Goal: Communication & Community: Answer question/provide support

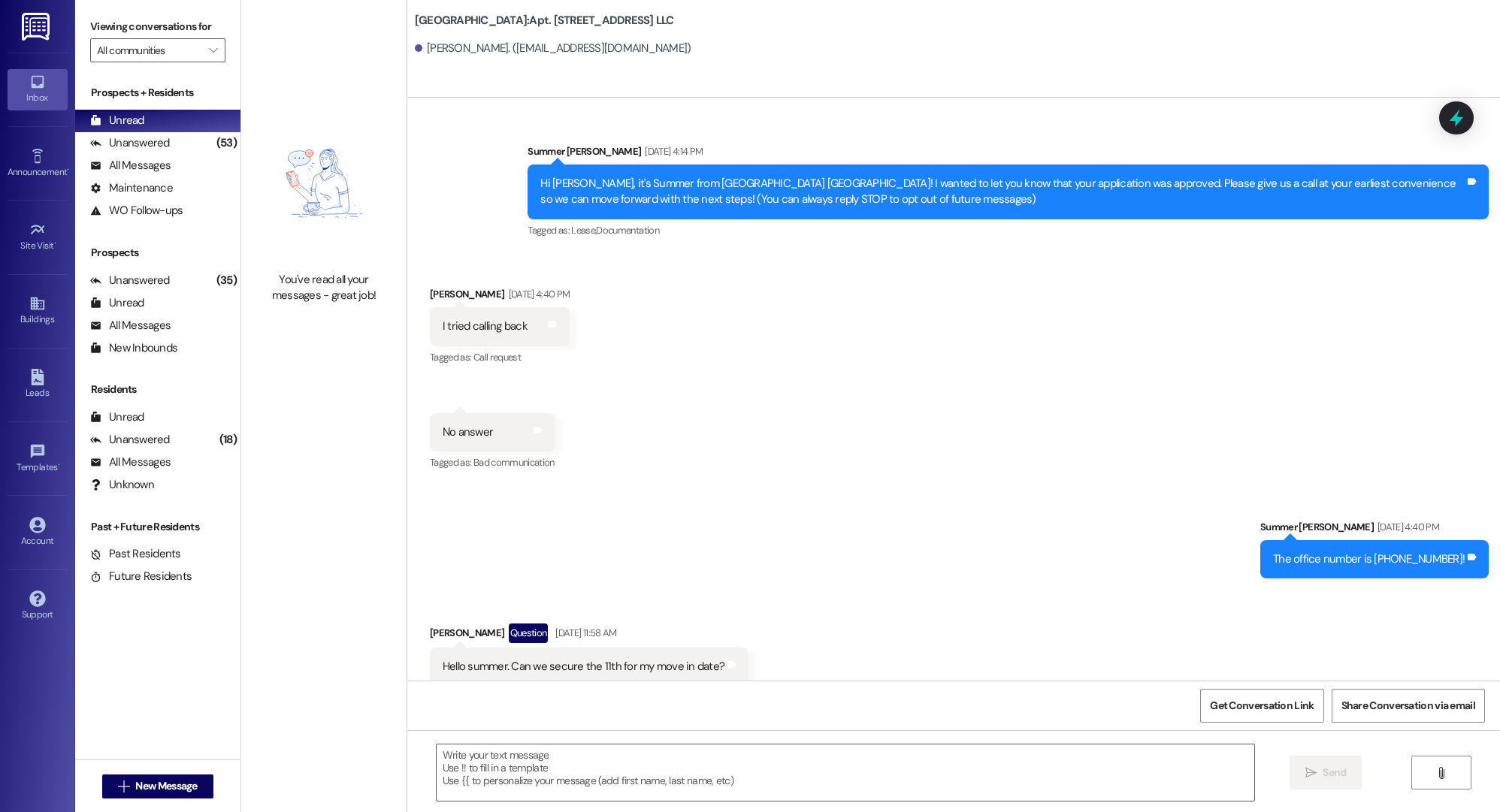
scroll to position [38775, 0]
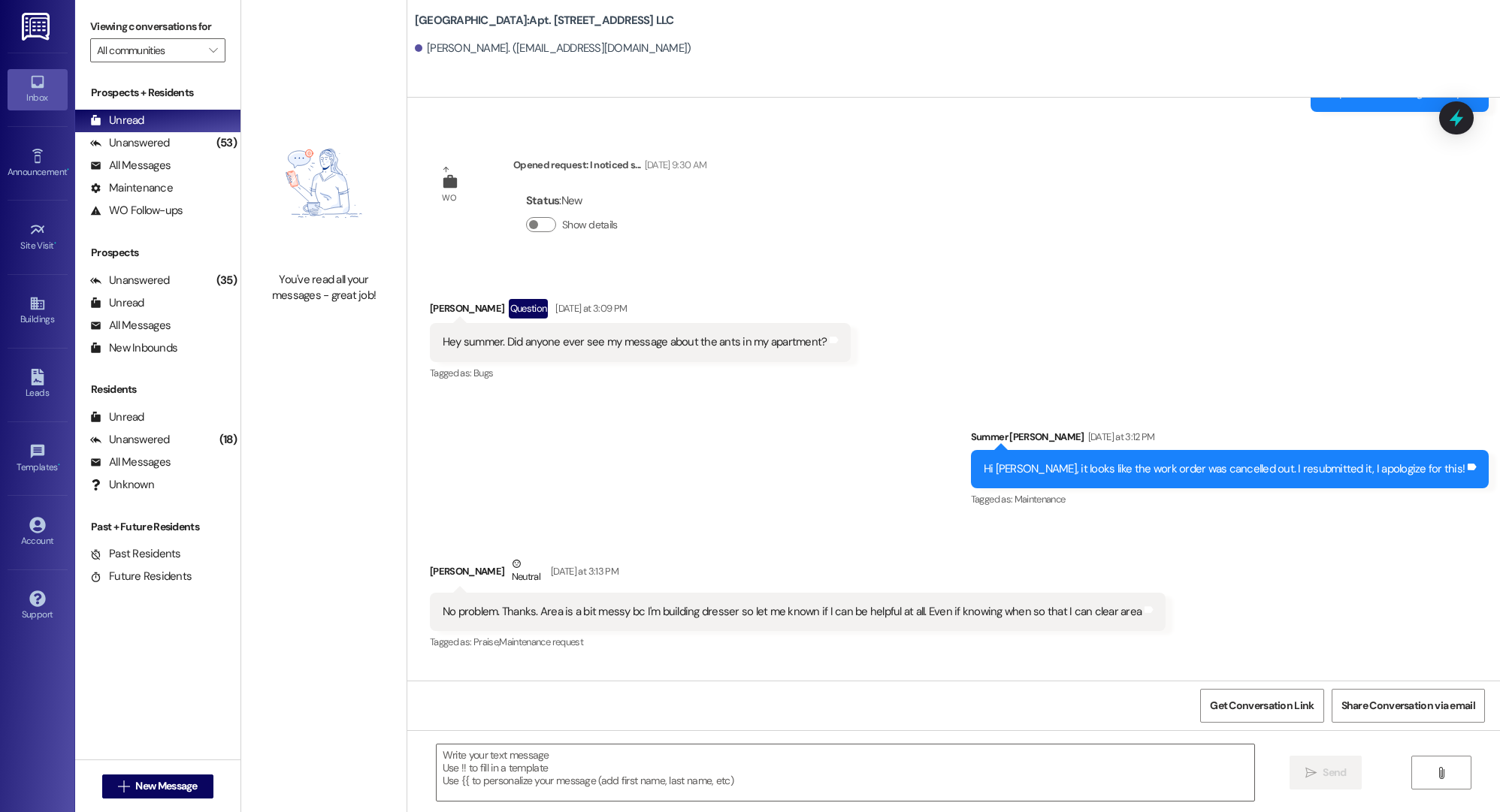
click at [148, 801] on div " New Message" at bounding box center [158, 787] width 111 height 38
click at [192, 778] on span "New Message" at bounding box center [166, 786] width 62 height 16
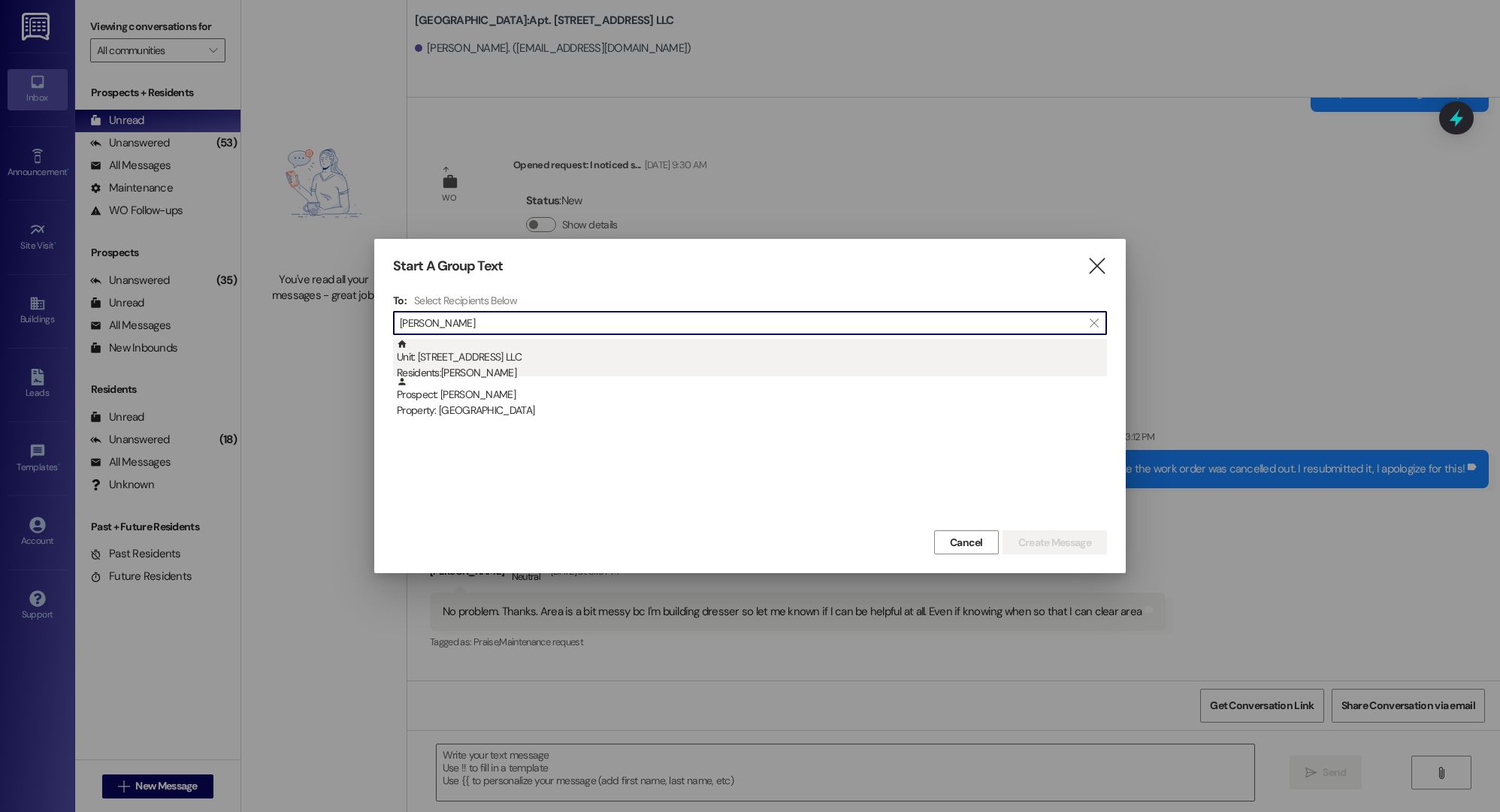
type input "[PERSON_NAME]"
click at [522, 364] on div "Unit: [STREET_ADDRESS] LLC Residents: [PERSON_NAME]" at bounding box center [752, 360] width 710 height 43
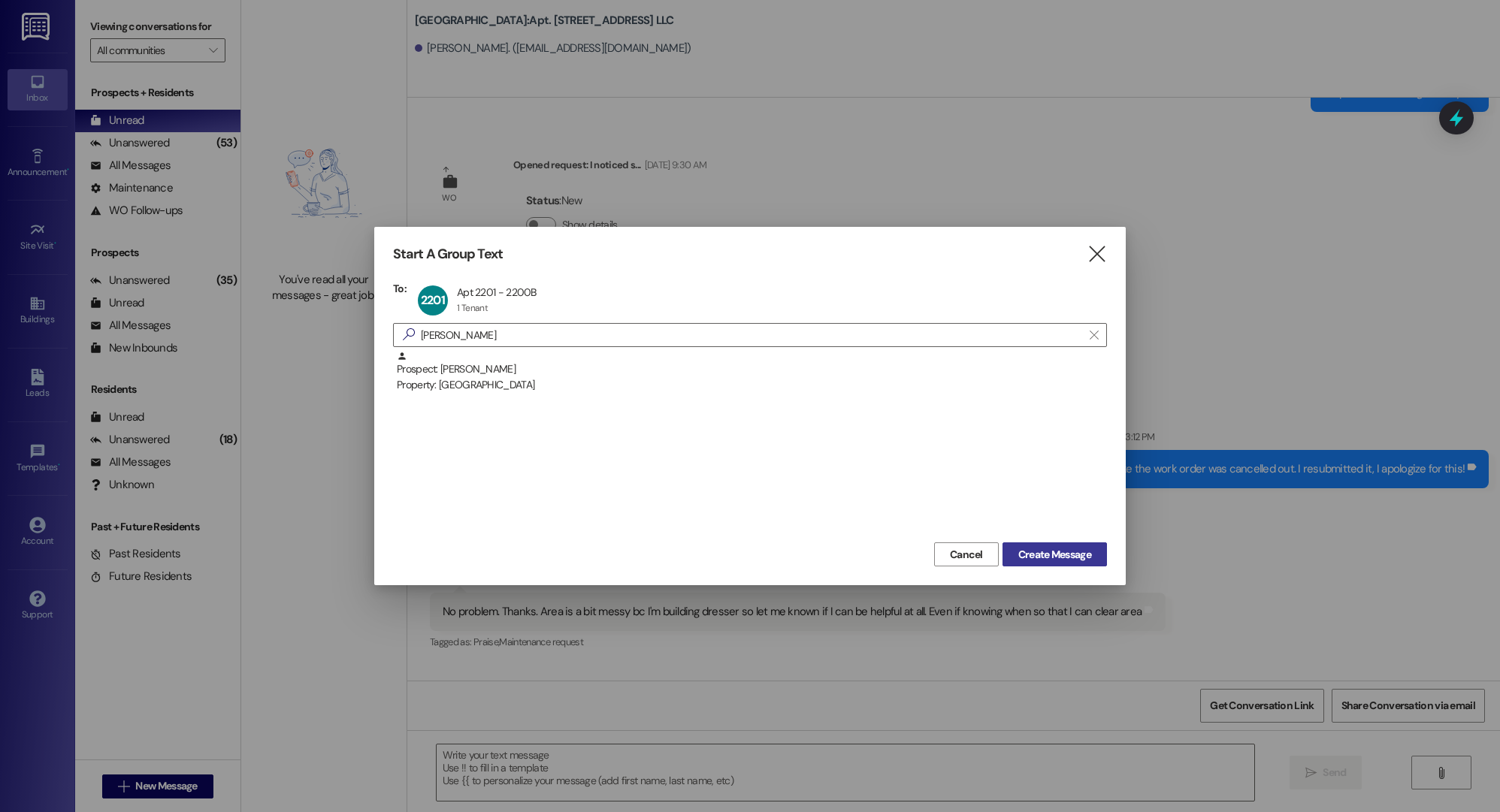
click at [1044, 558] on span "Create Message" at bounding box center [1054, 555] width 73 height 16
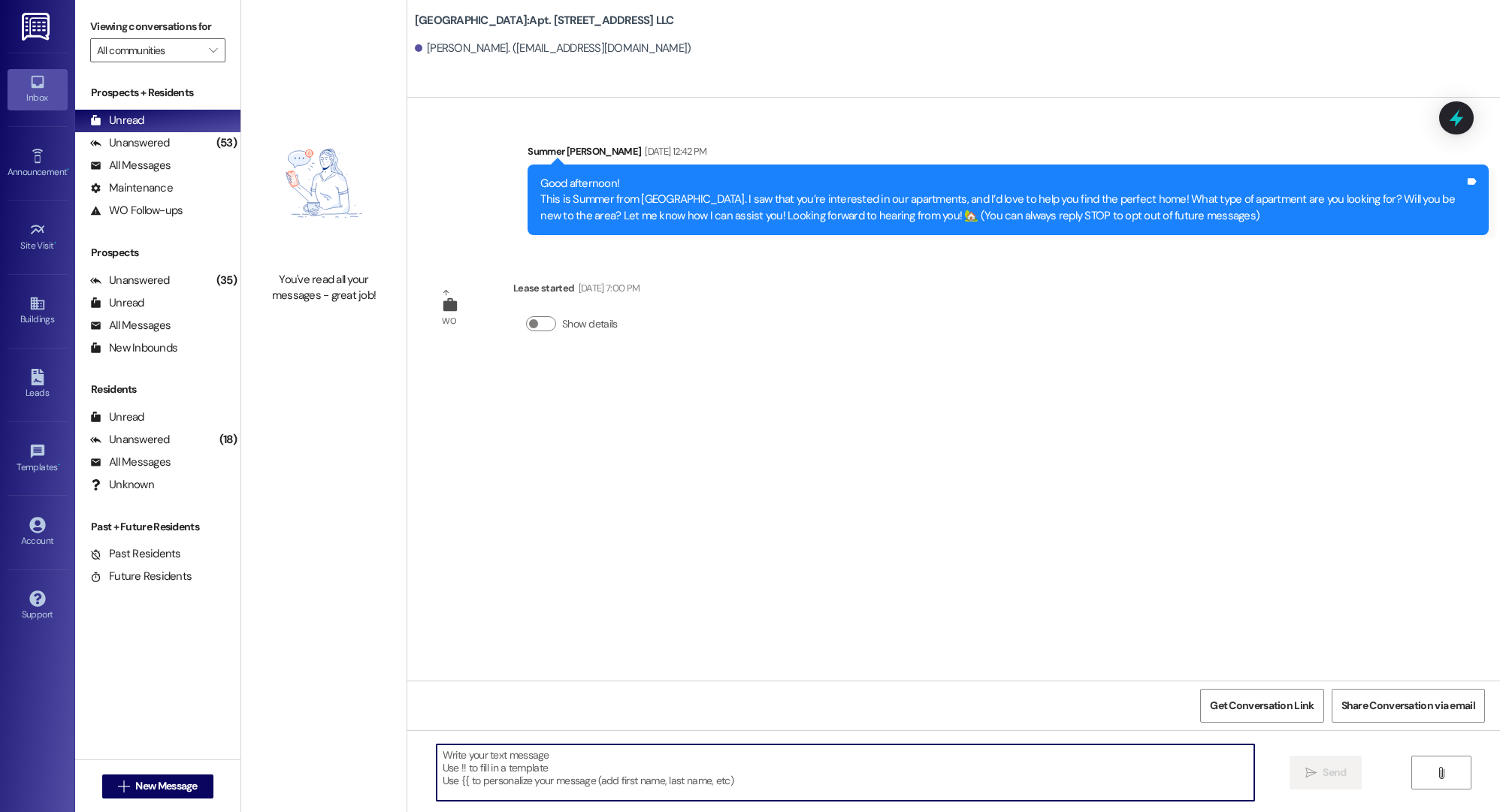
click at [938, 795] on textarea at bounding box center [845, 773] width 819 height 56
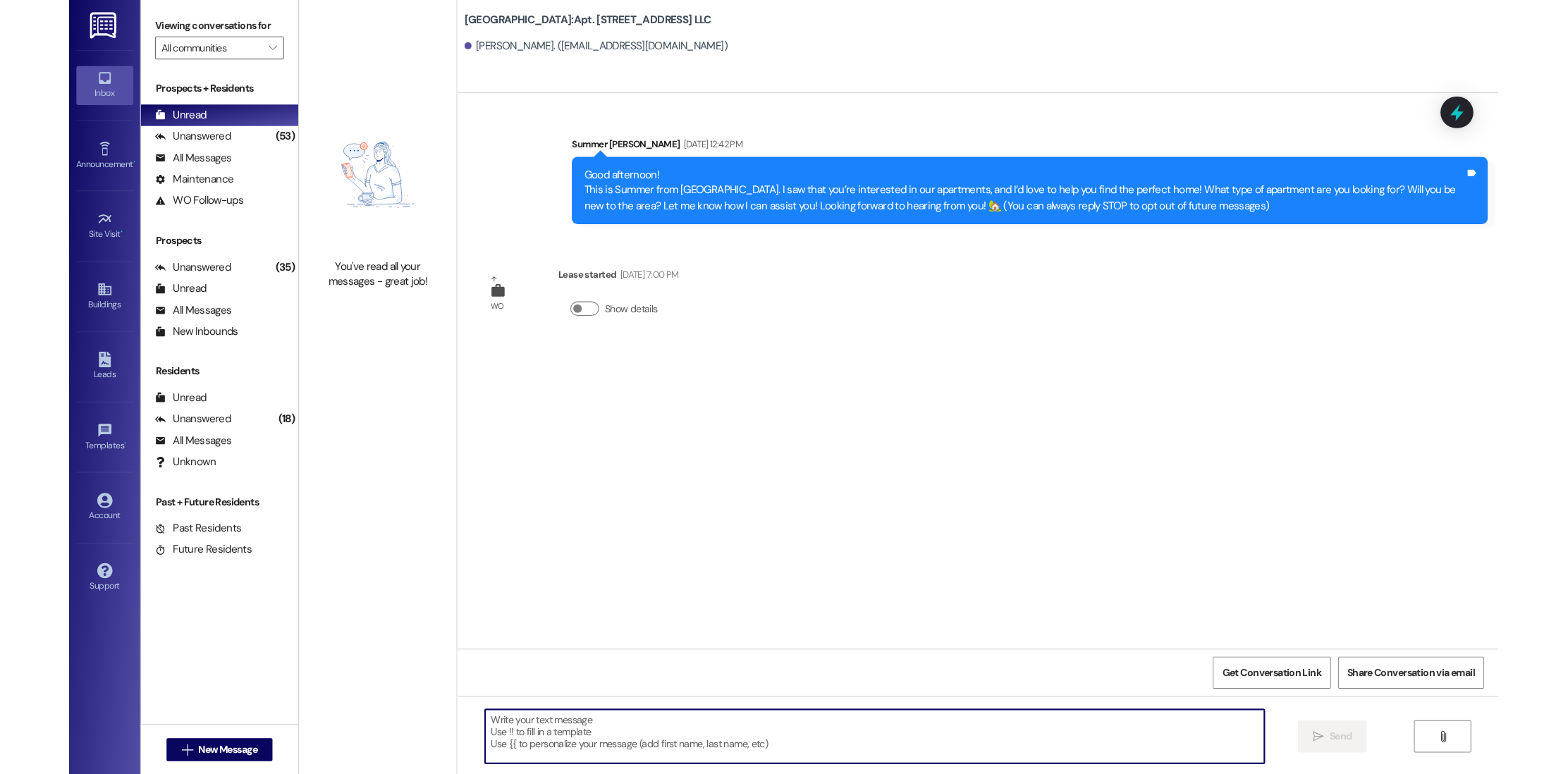
scroll to position [0, 0]
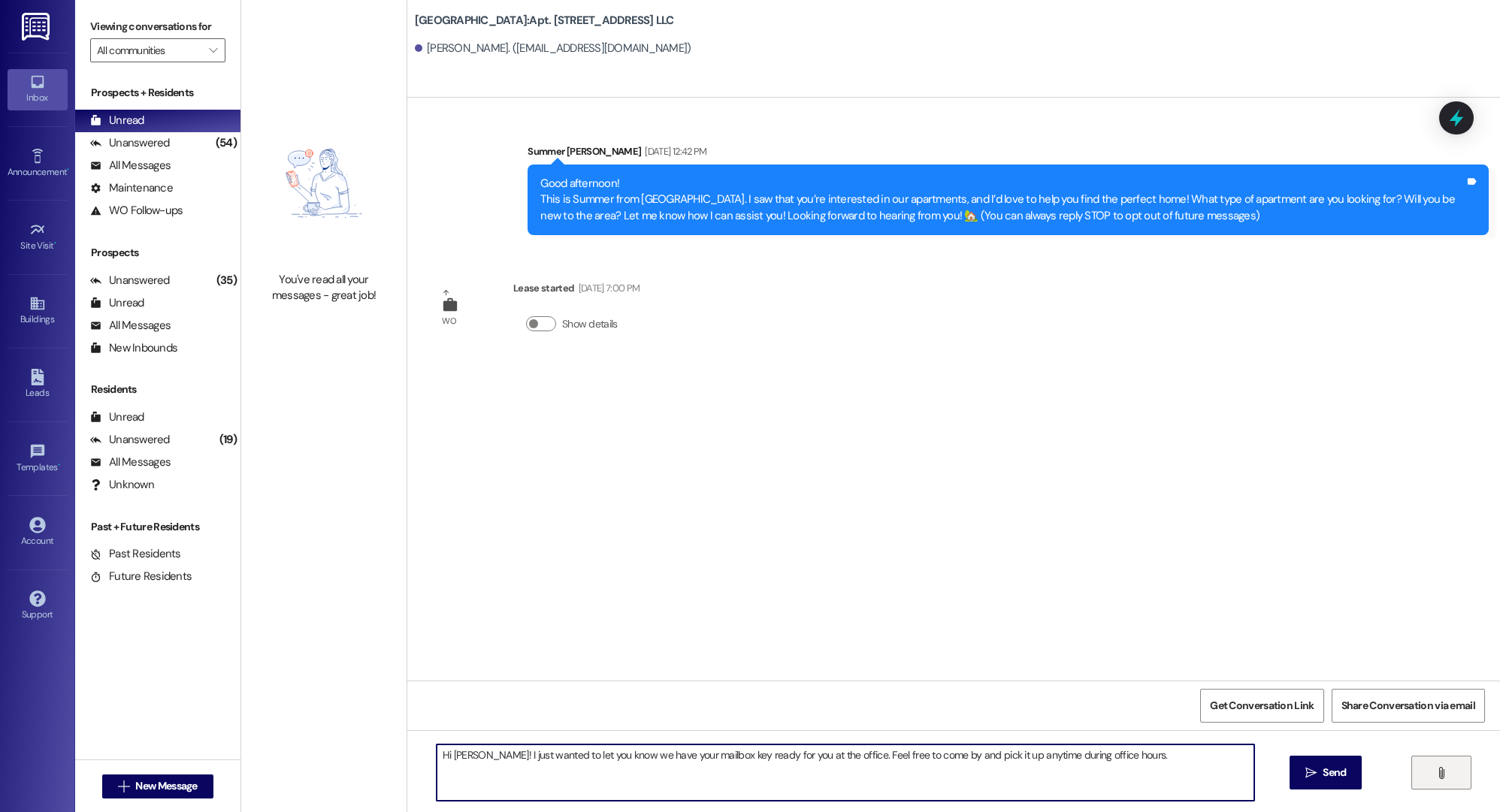
type textarea "Hi [PERSON_NAME]! I just wanted to let you know we have your mailbox key ready …"
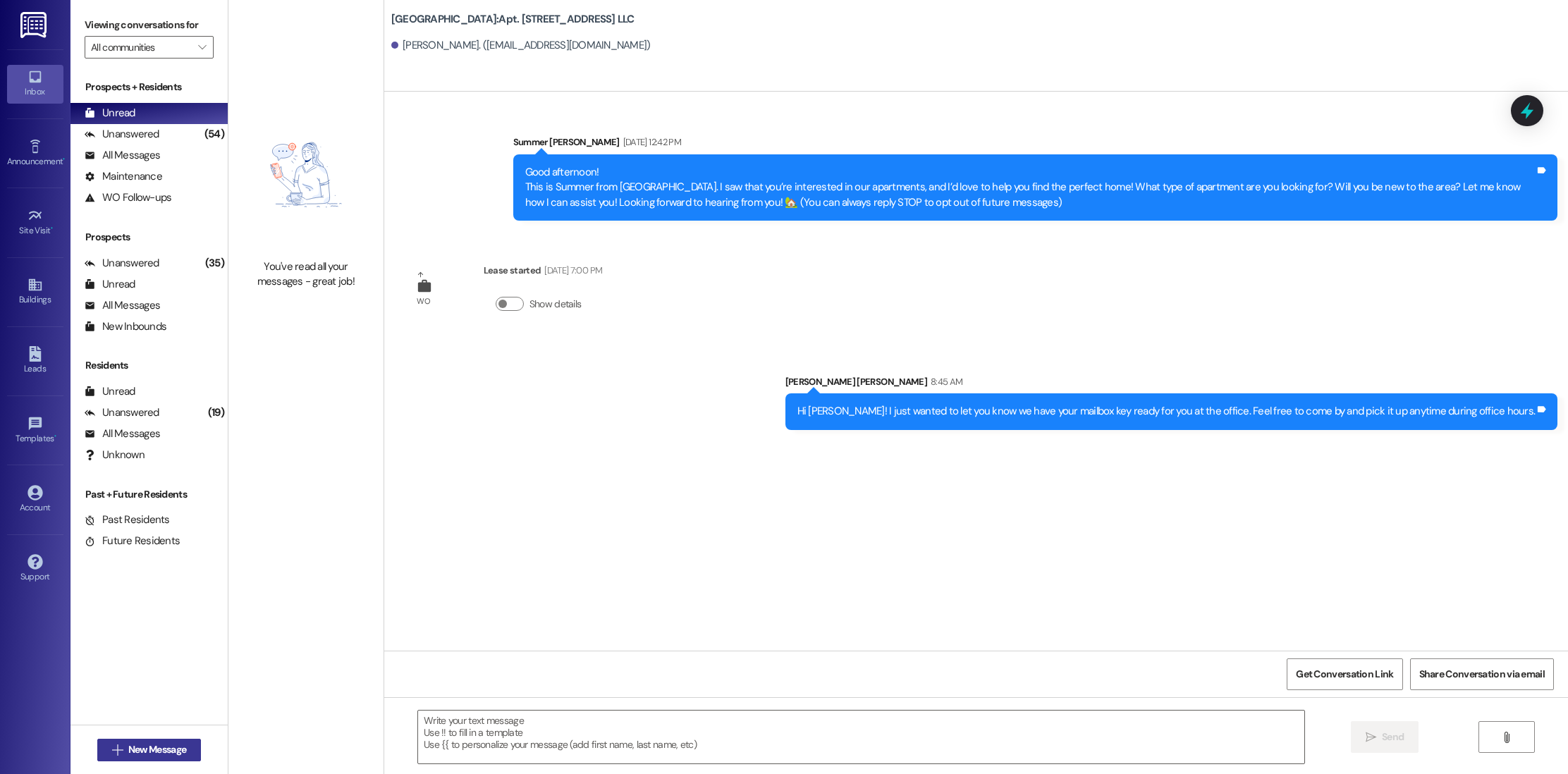
click at [158, 754] on span "New Message" at bounding box center [157, 750] width 58 height 15
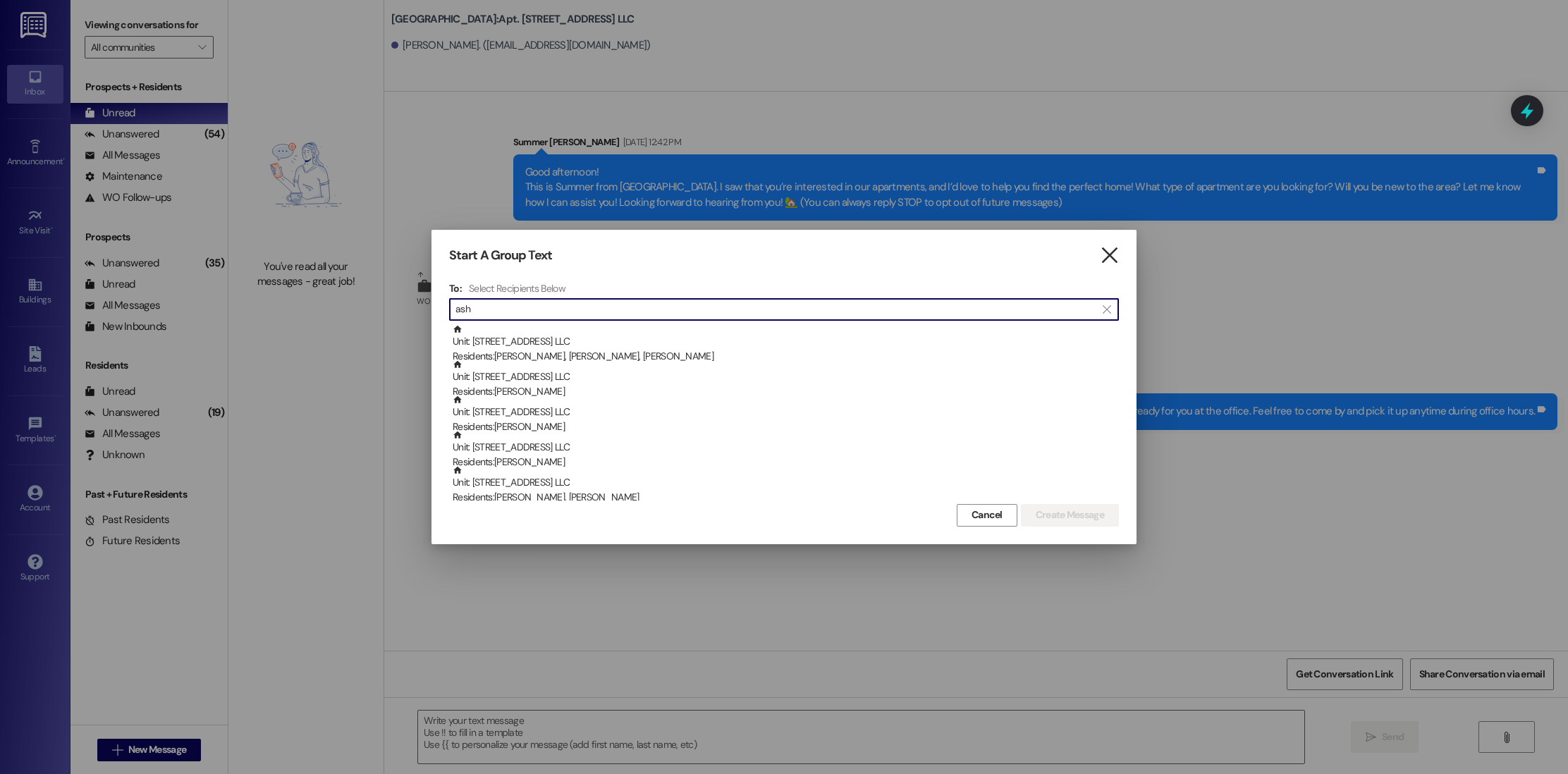
type input "ash"
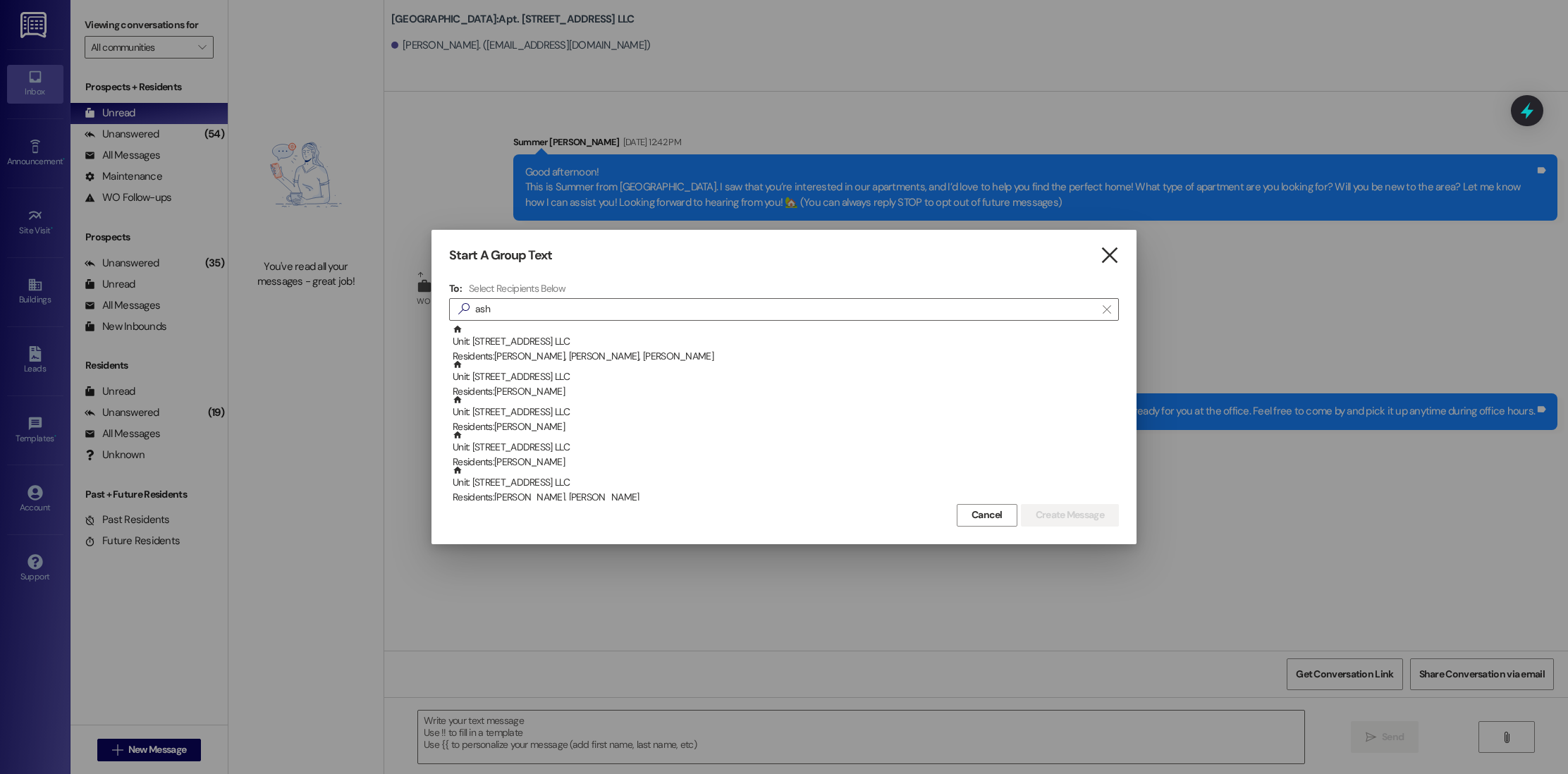
click at [1119, 256] on icon "" at bounding box center [1110, 256] width 19 height 15
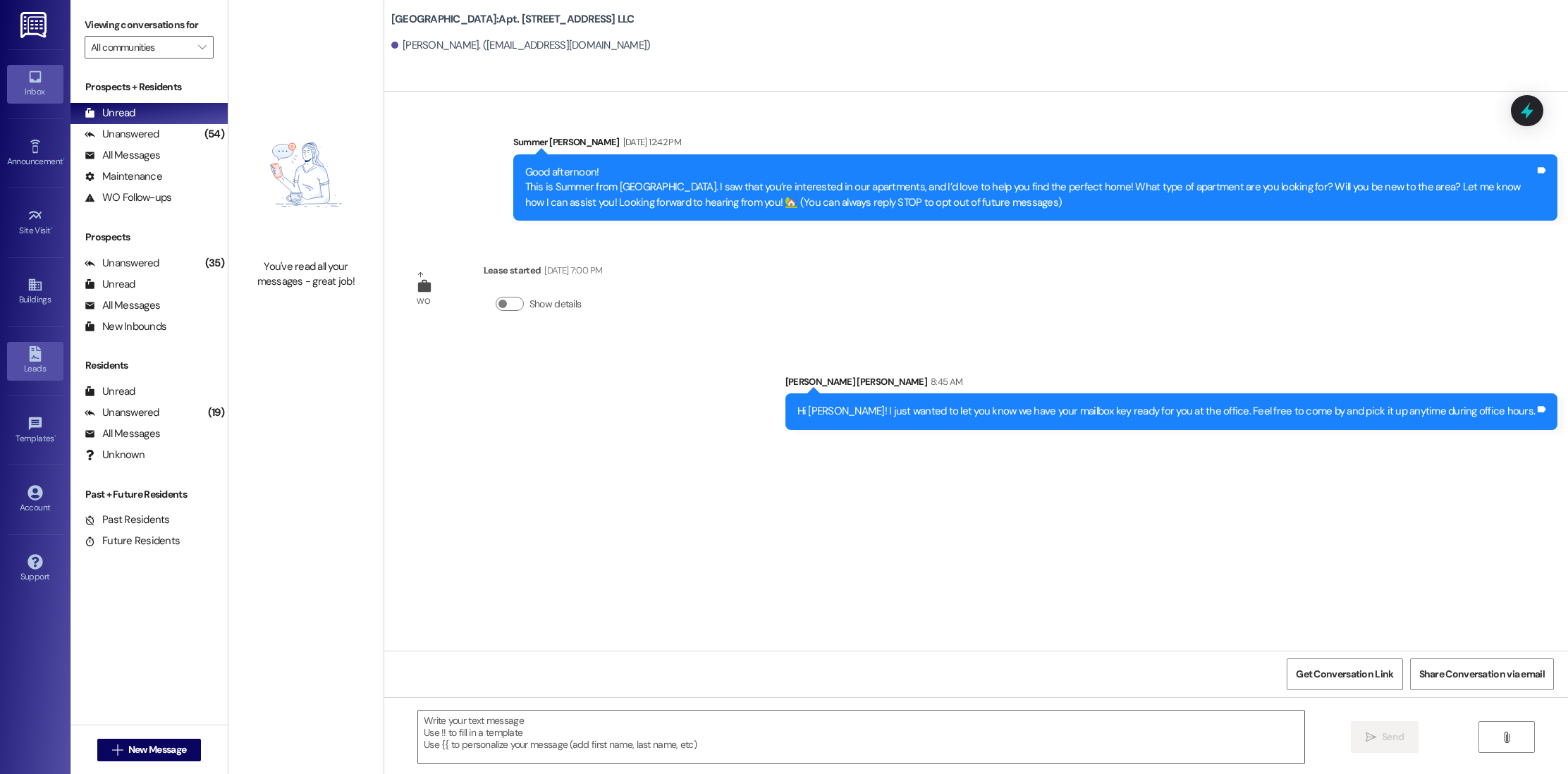
click at [35, 370] on div "Leads" at bounding box center [35, 368] width 71 height 14
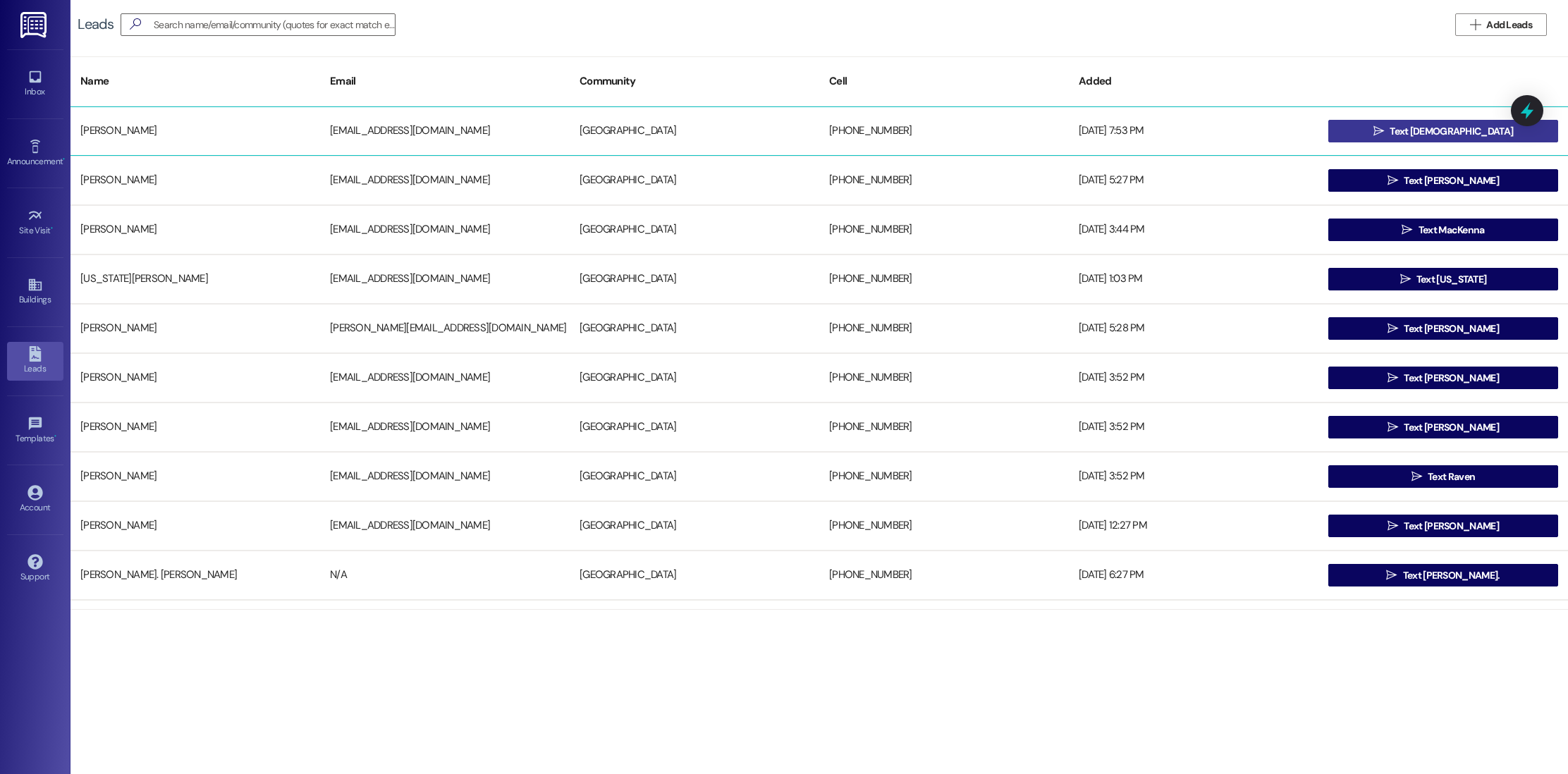
click at [1399, 126] on button " Text [PERSON_NAME]" at bounding box center [1444, 131] width 230 height 23
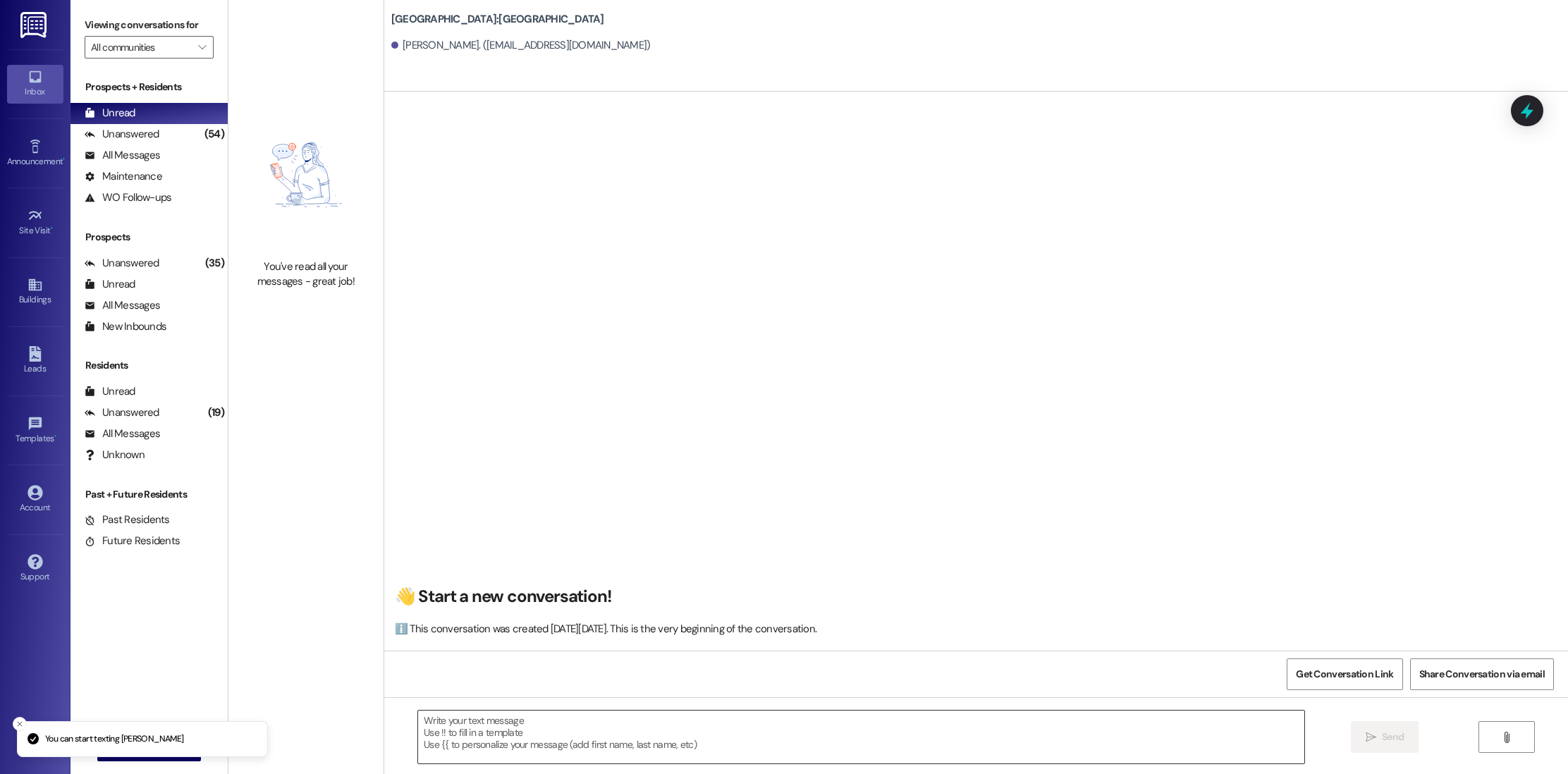
click at [599, 722] on textarea at bounding box center [862, 737] width 887 height 53
paste textarea "Good morning, This is [PERSON_NAME] from [GEOGRAPHIC_DATA]. I was reaching out …"
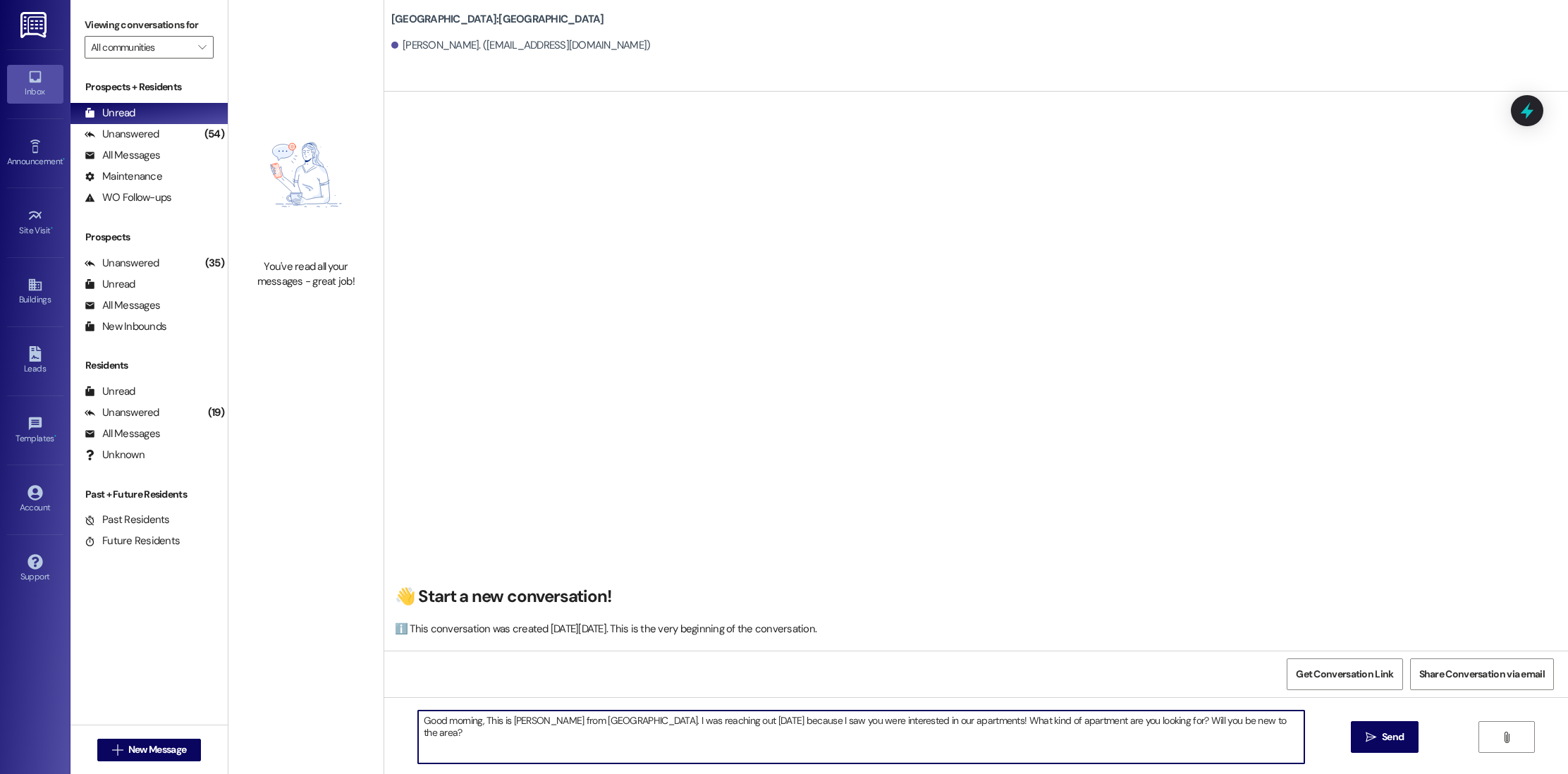
click at [472, 721] on textarea "Good morning, This is [PERSON_NAME] from [GEOGRAPHIC_DATA]. I was reaching out …" at bounding box center [862, 737] width 887 height 53
type textarea "Good morning [PERSON_NAME], This is [PERSON_NAME] from [GEOGRAPHIC_DATA]. I was…"
click at [1390, 738] on span "Send" at bounding box center [1393, 737] width 22 height 15
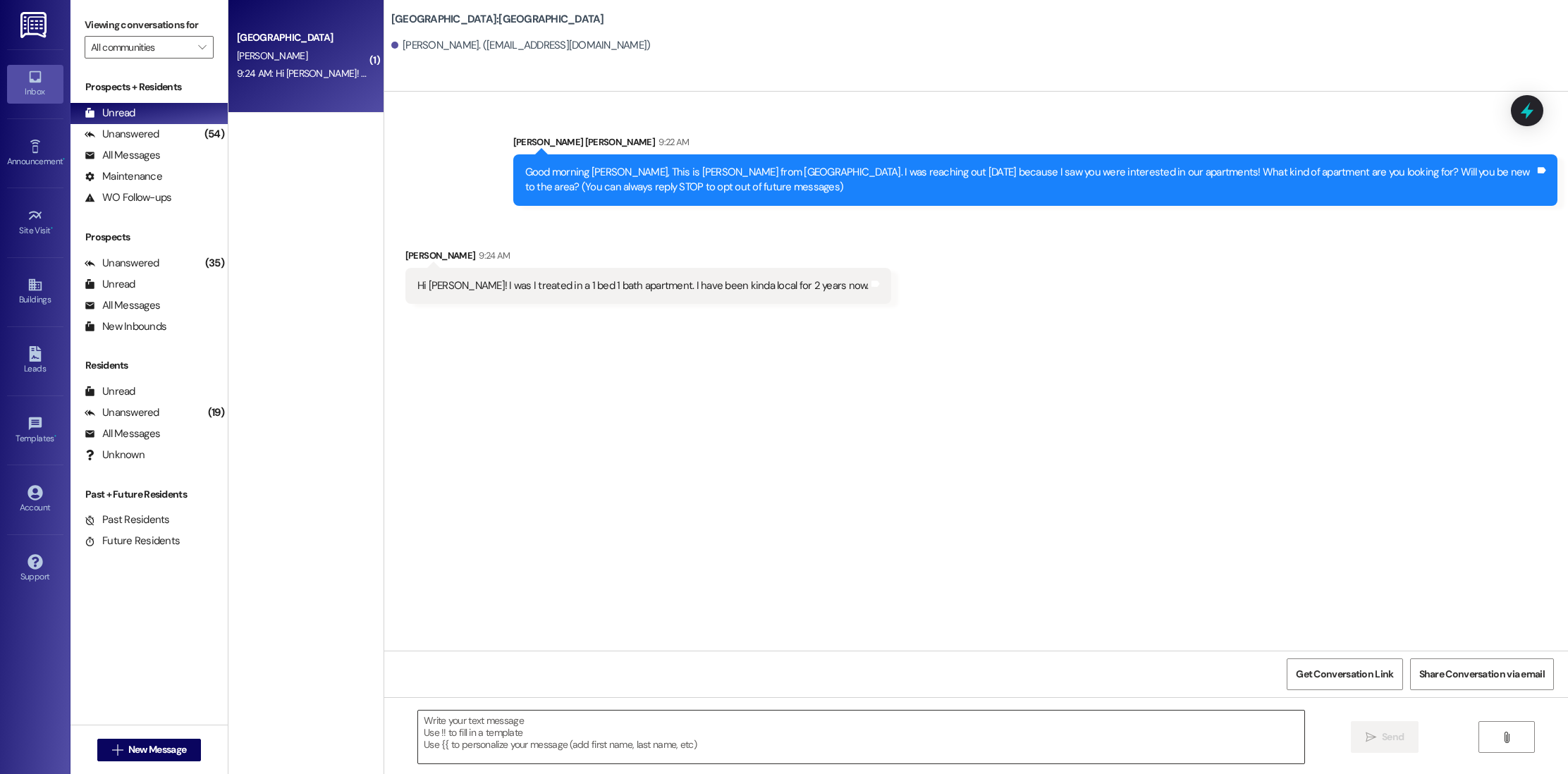
click at [903, 734] on textarea at bounding box center [862, 737] width 887 height 53
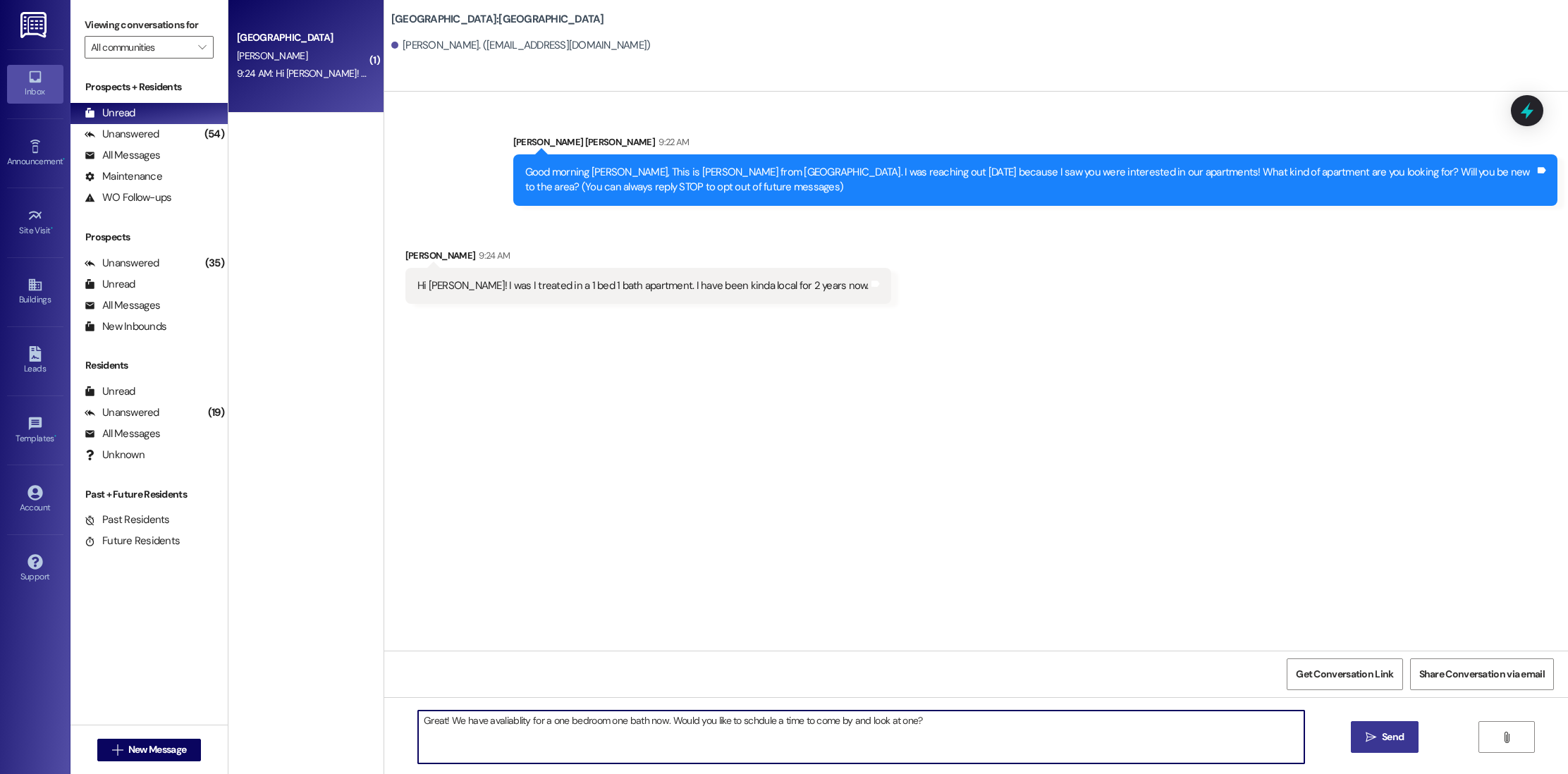
drag, startPoint x: 953, startPoint y: 728, endPoint x: 356, endPoint y: 701, distance: 597.6
click at [356, 701] on div "( 1 ) [GEOGRAPHIC_DATA] [PERSON_NAME] 9:24 AM: Hi [PERSON_NAME]! I was I treate…" at bounding box center [898, 387] width 1340 height 774
click at [489, 750] on textarea "Great! We have availability for a one-bedroom, one-bathroom unit. Would you lik…" at bounding box center [862, 737] width 887 height 53
click at [862, 722] on textarea "Great! We have availability for a one-bedroom, one-bathroom unit. Would you lik…" at bounding box center [862, 737] width 887 height 53
type textarea "Great! We have availability for a one-bedroom, one-bathroom unit. Would you lik…"
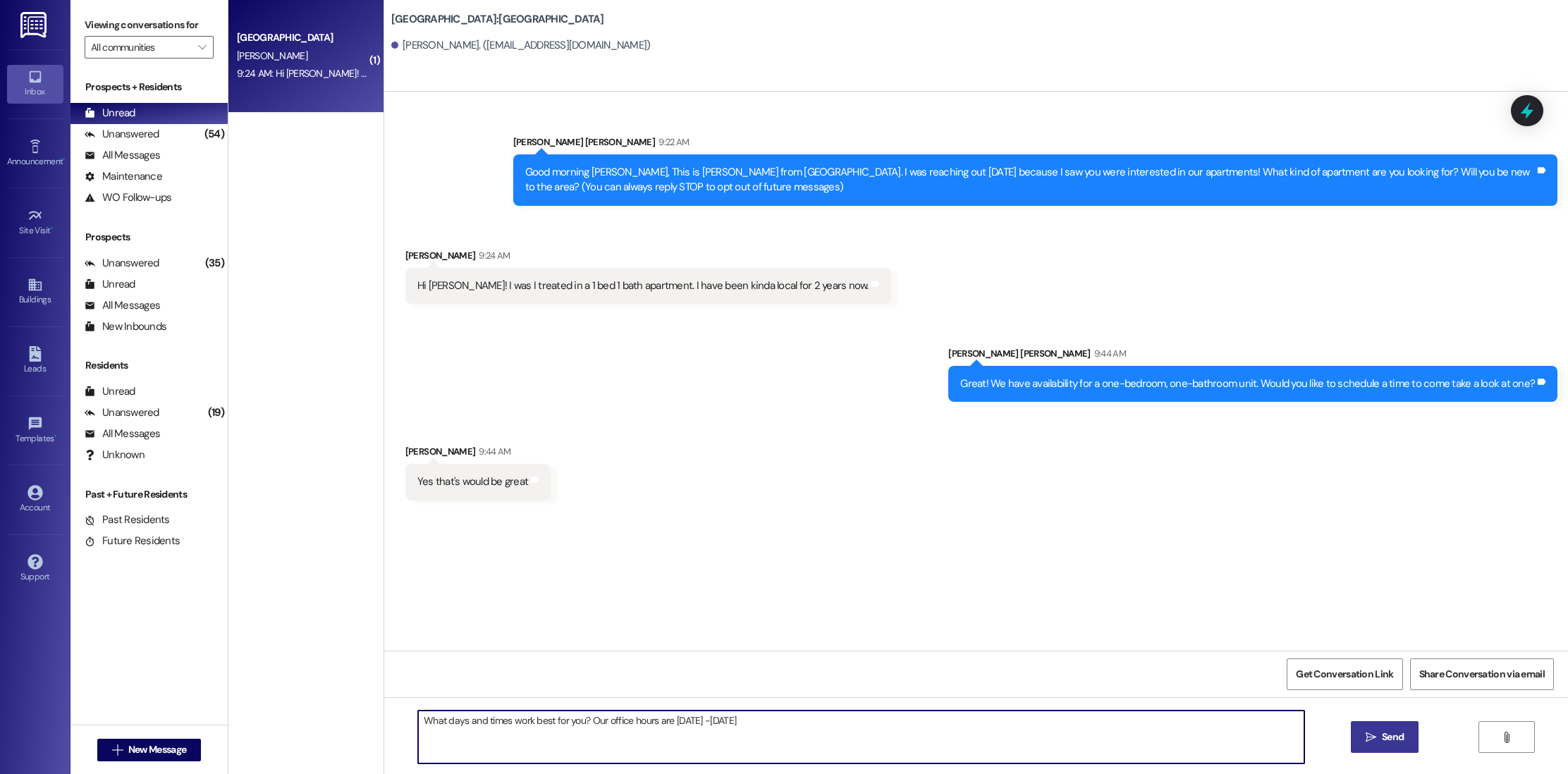
click at [680, 725] on textarea "What days and times work best for you? Our office hours are [DATE] -[DATE]" at bounding box center [862, 737] width 887 height 53
click at [670, 720] on textarea "What days and times work best for you? Our office hours are [DATE] -[DATE]" at bounding box center [862, 737] width 887 height 53
click at [703, 724] on textarea "What days and times work best for you? Our office hours are [DATE] -[DATE]" at bounding box center [862, 737] width 887 height 53
click at [739, 722] on textarea "What days and times work best for you? Our office hours are [DATE] - [DATE]" at bounding box center [862, 737] width 887 height 53
drag, startPoint x: 835, startPoint y: 719, endPoint x: 418, endPoint y: 694, distance: 417.7
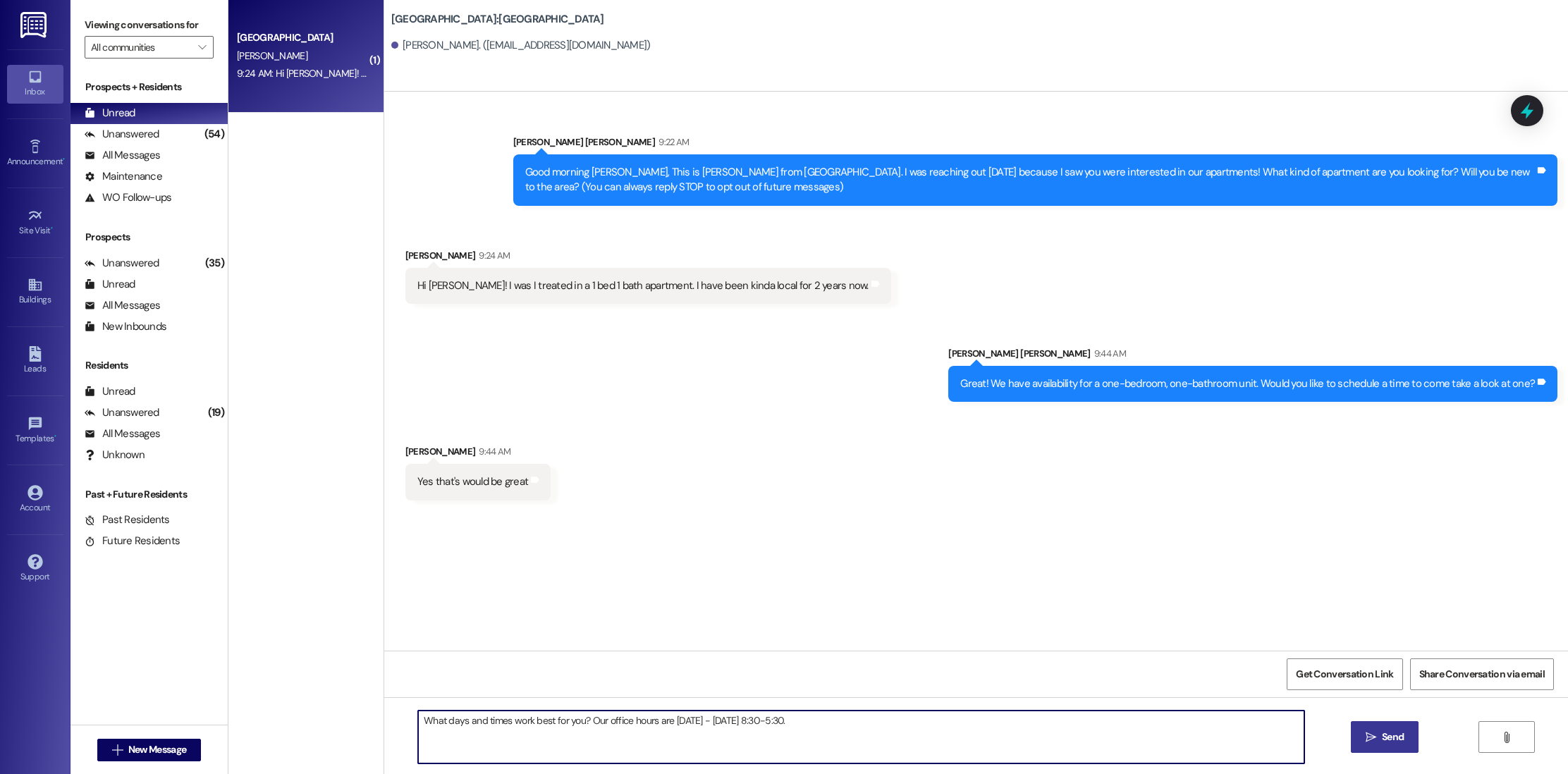
click at [418, 694] on div "Sent via SMS [PERSON_NAME] [PERSON_NAME] 9:22 AM Good morning [PERSON_NAME], Th…" at bounding box center [977, 478] width 1184 height 774
click at [465, 736] on textarea "What days and times suit you best? Our office hours are [DATE] to [DATE], 8:30 …" at bounding box center [862, 737] width 887 height 53
click at [519, 722] on textarea "What days and times suit you best? Our office hours are [DATE] to [DATE], 8:30 …" at bounding box center [862, 737] width 887 height 53
click at [1085, 735] on textarea "What days and times work you best? Our office hours are [DATE] to [DATE], 8:30 …" at bounding box center [862, 737] width 887 height 53
click at [522, 725] on textarea "What days and times work you best? Our office hours are [DATE] to [DATE], 8:30 …" at bounding box center [862, 737] width 887 height 53
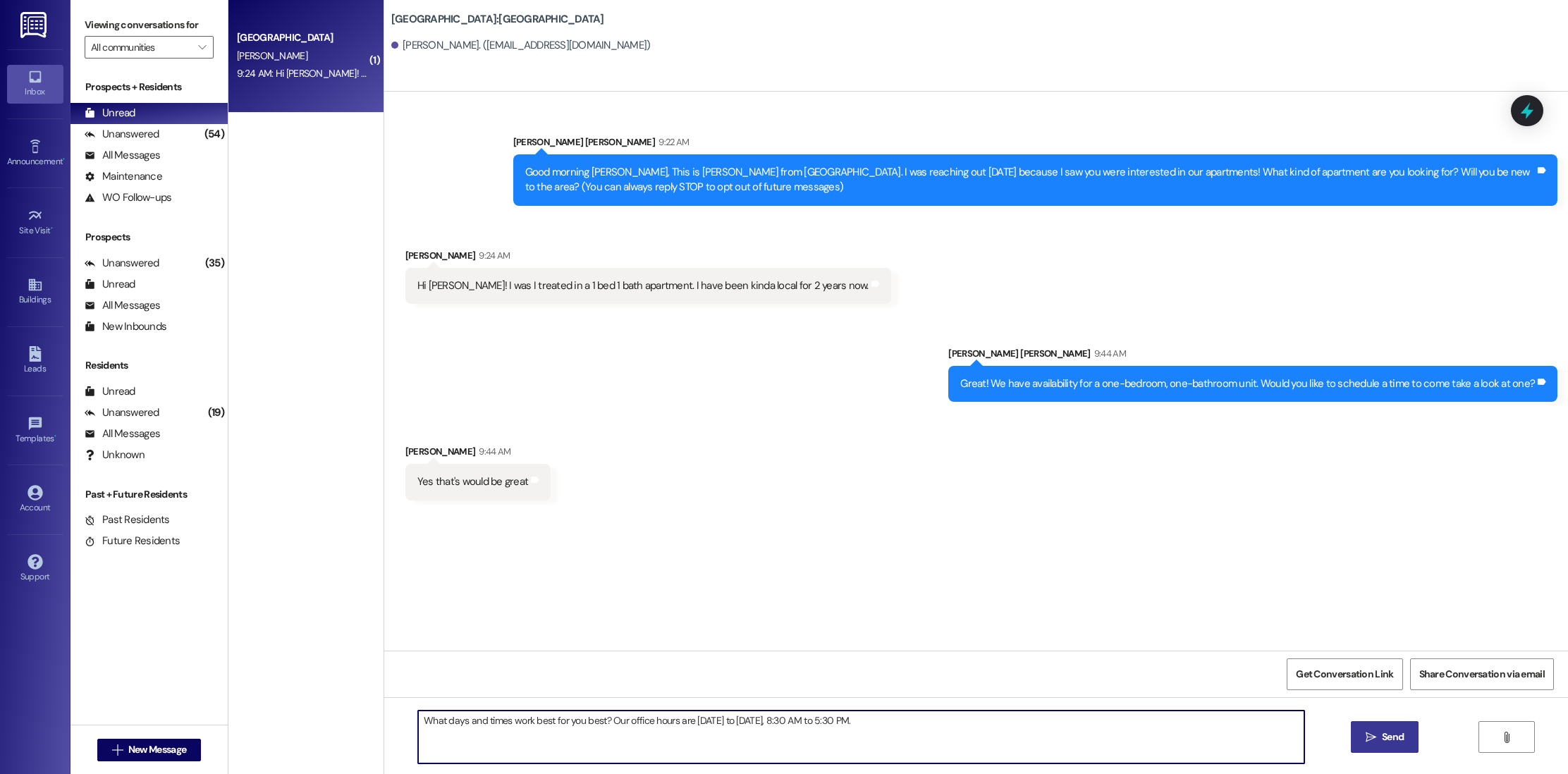
click at [593, 720] on textarea "What days and times work best for you best? Our office hours are [DATE] to [DAT…" at bounding box center [862, 737] width 887 height 53
type textarea "What days and times work best for you? Our office hours are [DATE] to [DATE], 8…"
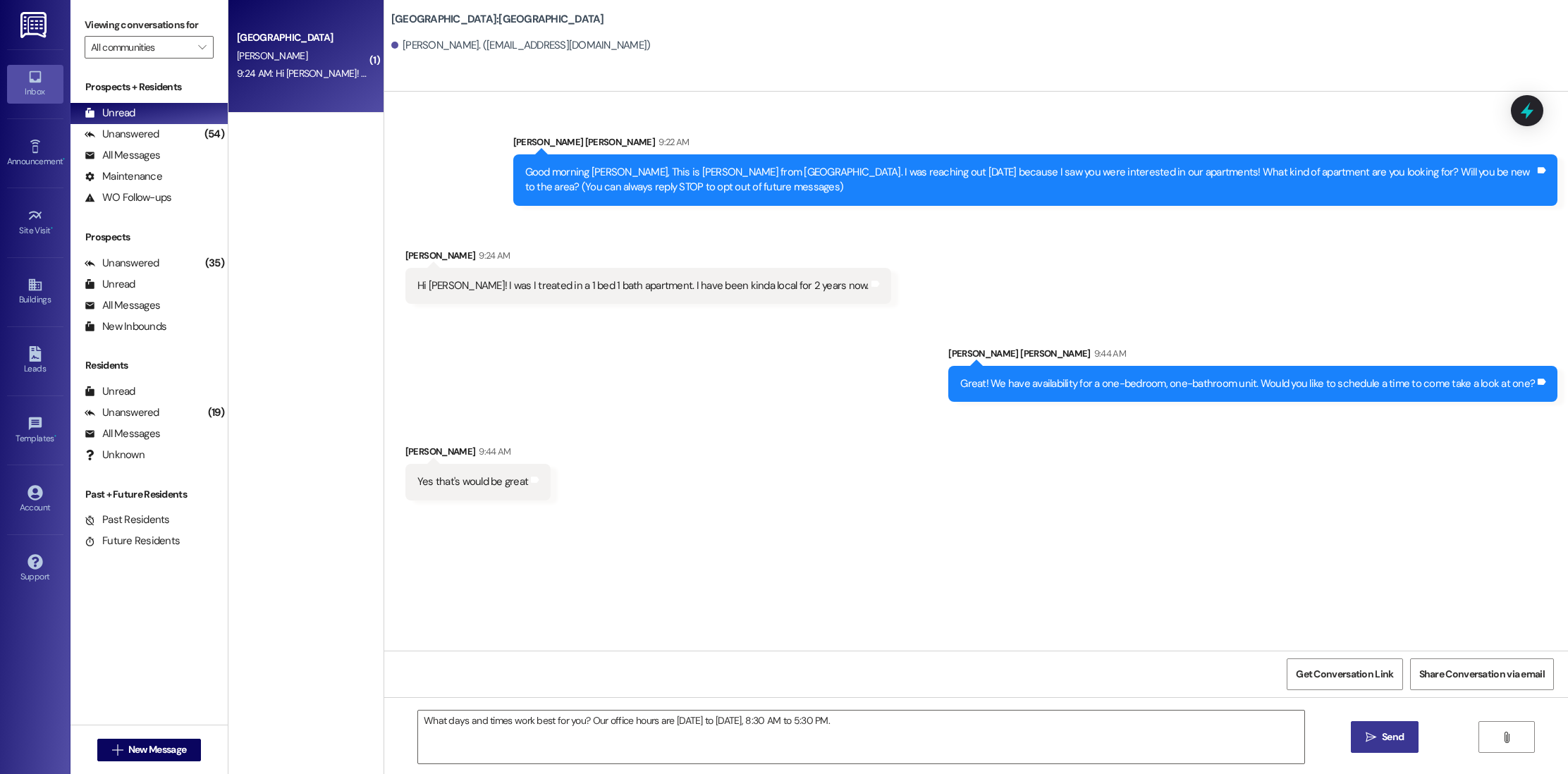
click at [1370, 752] on button " Send" at bounding box center [1385, 737] width 68 height 32
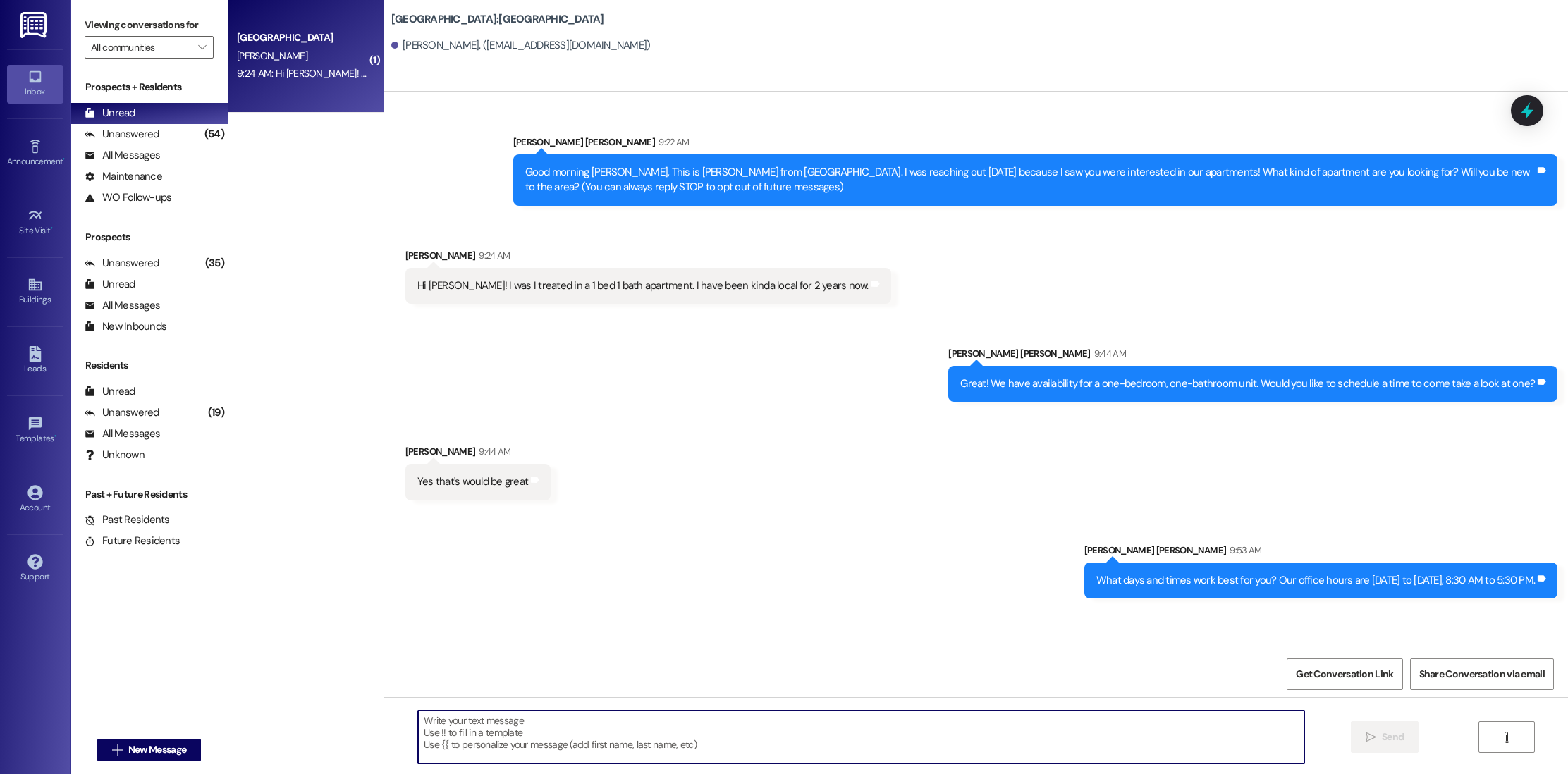
click at [1072, 737] on textarea at bounding box center [862, 737] width 887 height 53
type textarea "And, [DATE] 10-4."
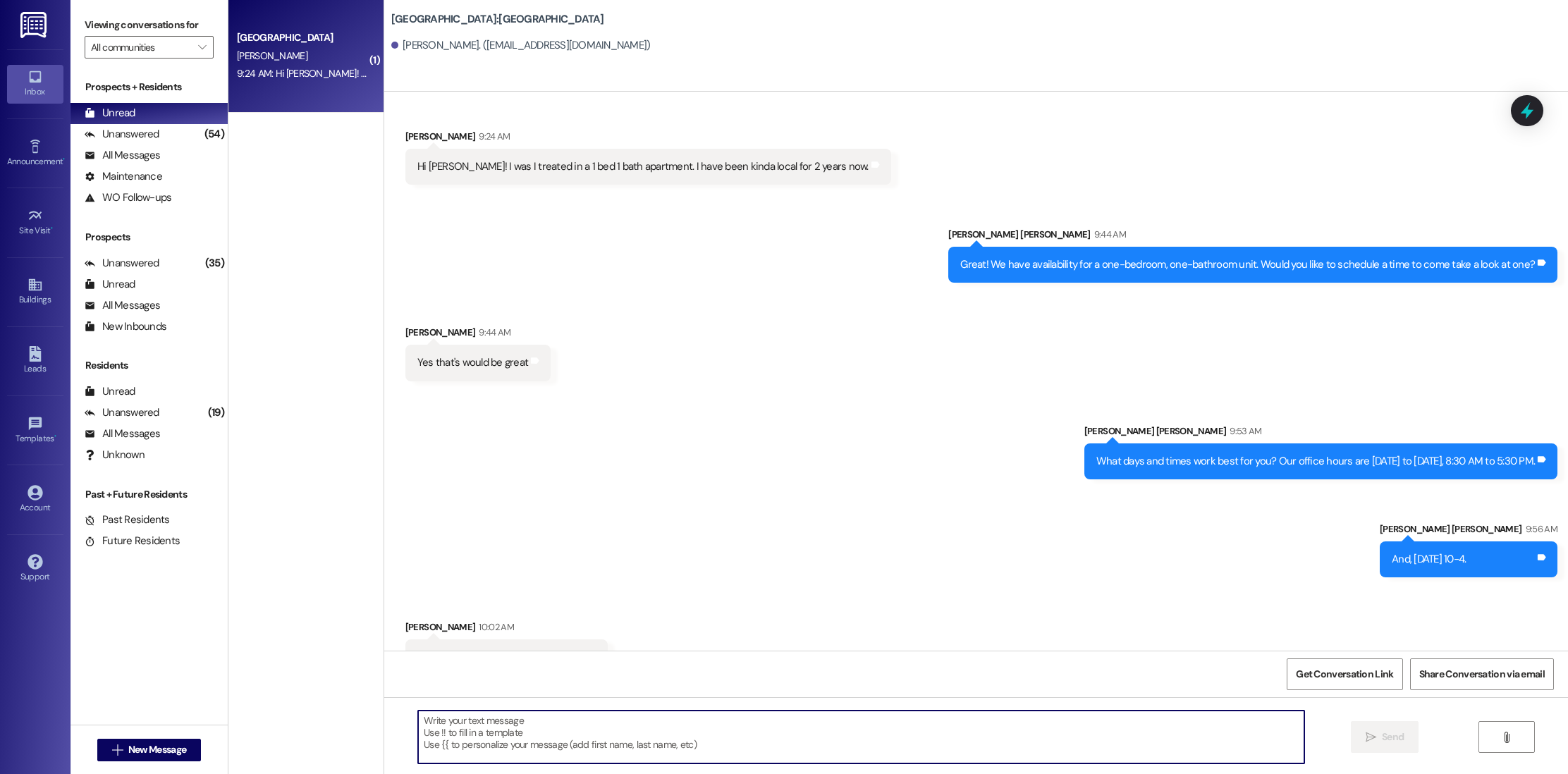
scroll to position [155, 0]
